Goal: Task Accomplishment & Management: Use online tool/utility

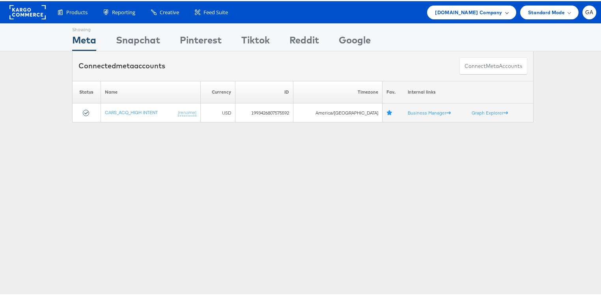
click at [478, 7] on span "Cars.com Company" at bounding box center [468, 11] width 67 height 8
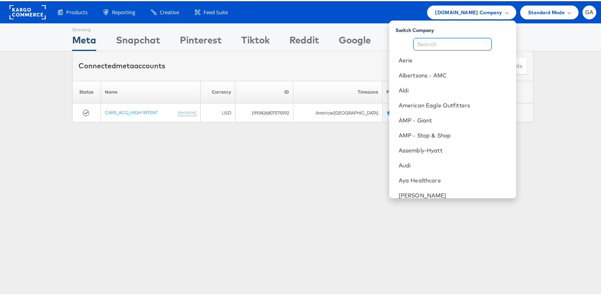
click at [449, 42] on input "text" at bounding box center [452, 43] width 79 height 13
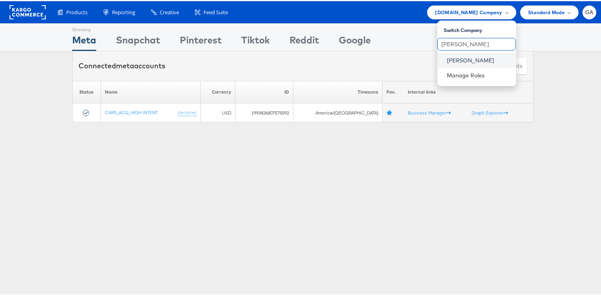
type input "john"
click at [473, 56] on link "John Lewis" at bounding box center [478, 59] width 63 height 8
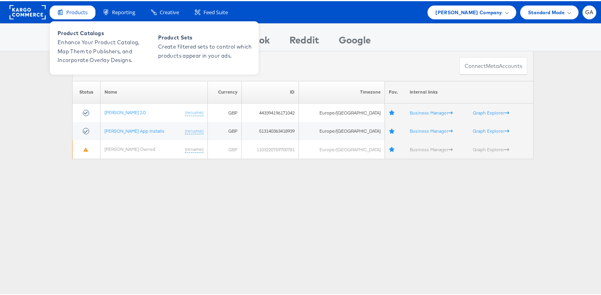
click at [77, 12] on span "Products" at bounding box center [76, 10] width 21 height 7
click at [77, 11] on span "Products" at bounding box center [76, 10] width 21 height 7
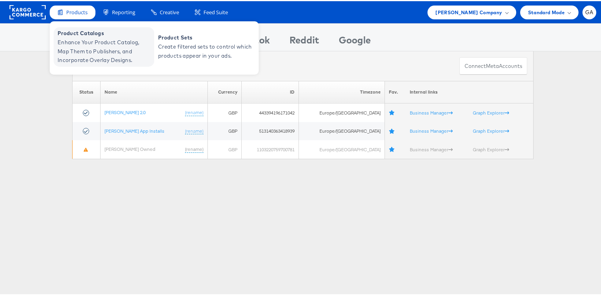
click at [79, 34] on span "Product Catalogs" at bounding box center [105, 32] width 95 height 9
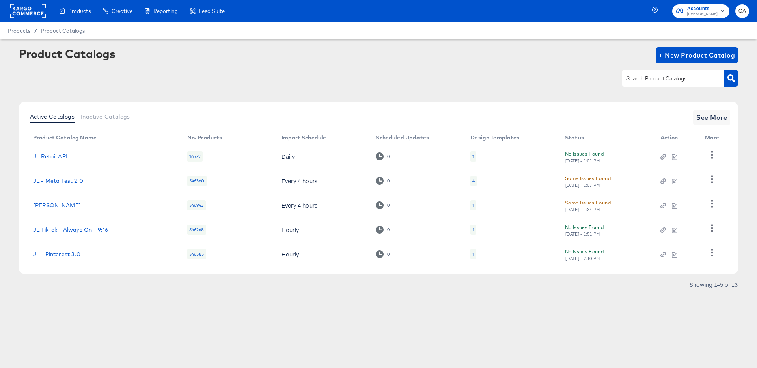
click at [53, 154] on link "JL Retail API" at bounding box center [50, 156] width 34 height 6
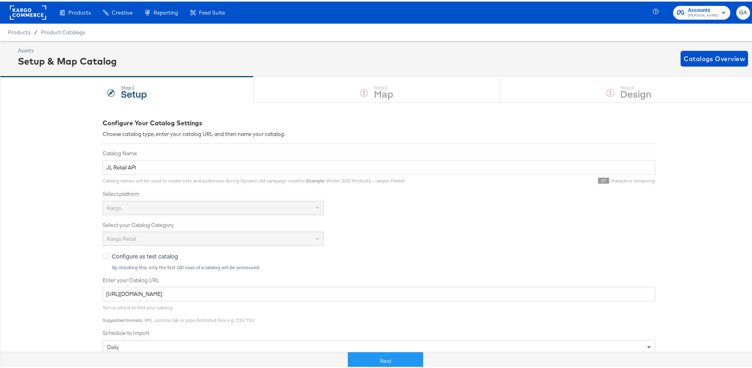
click at [24, 31] on span "Products" at bounding box center [19, 31] width 22 height 6
click at [59, 32] on span "Product Catalogs" at bounding box center [63, 31] width 44 height 6
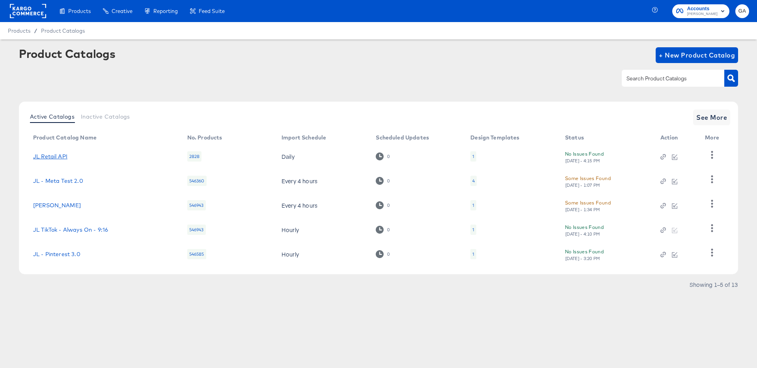
click at [60, 157] on link "JL Retail API" at bounding box center [50, 156] width 34 height 6
click at [711, 155] on icon "button" at bounding box center [712, 154] width 7 height 7
click at [678, 178] on div "HUD Checks (Internal)" at bounding box center [680, 184] width 79 height 13
